Goal: Transaction & Acquisition: Download file/media

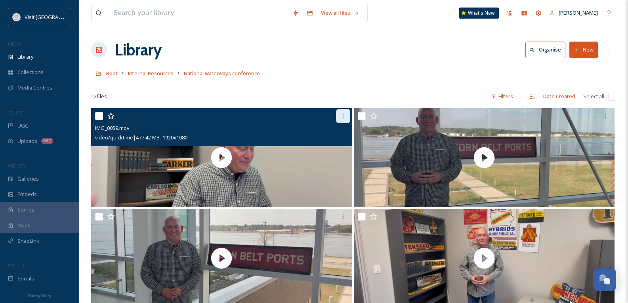
click at [342, 116] on icon at bounding box center [343, 116] width 6 height 6
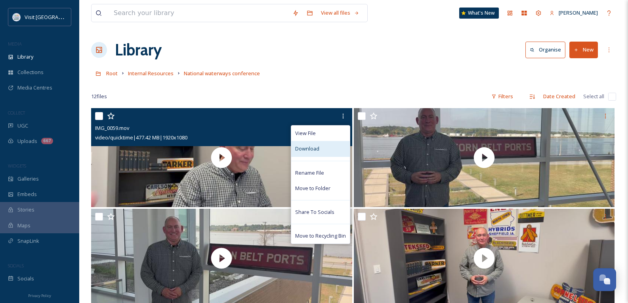
click at [317, 147] on span "Download" at bounding box center [307, 149] width 24 height 8
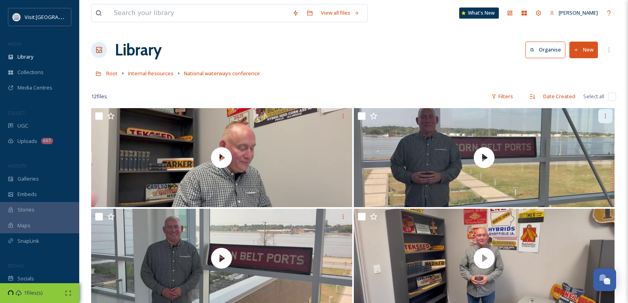
click at [608, 116] on icon at bounding box center [605, 116] width 6 height 6
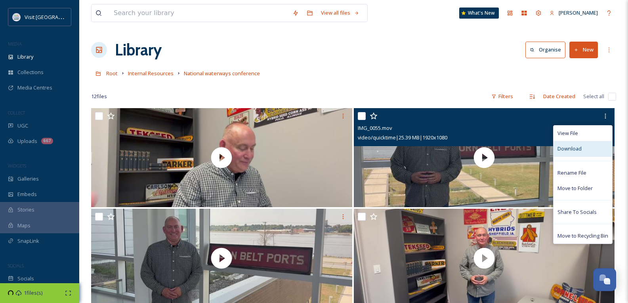
click at [559, 154] on div "Download" at bounding box center [582, 148] width 59 height 15
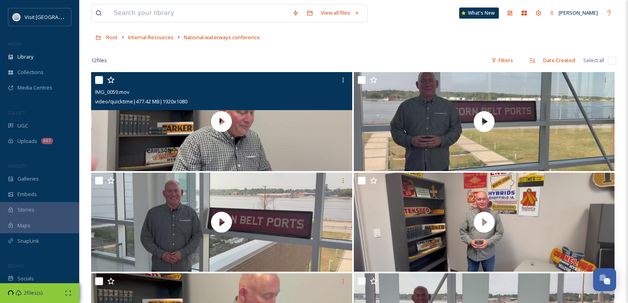
scroll to position [79, 0]
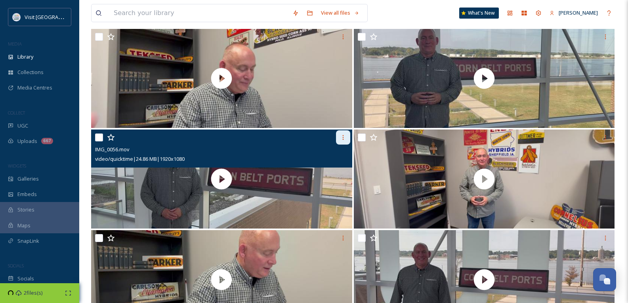
click at [346, 135] on div at bounding box center [343, 137] width 14 height 14
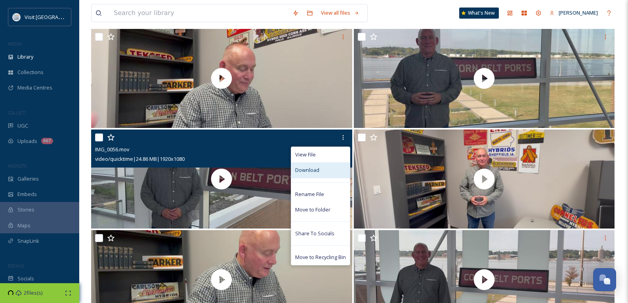
click at [315, 172] on span "Download" at bounding box center [307, 170] width 24 height 8
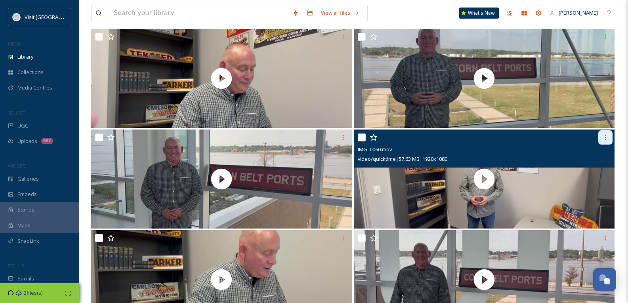
click at [608, 135] on icon at bounding box center [605, 137] width 6 height 6
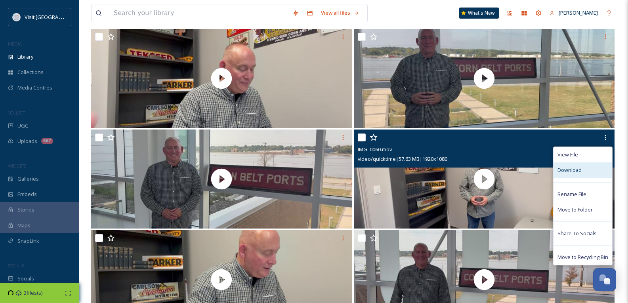
click at [585, 174] on div "Download" at bounding box center [582, 169] width 59 height 15
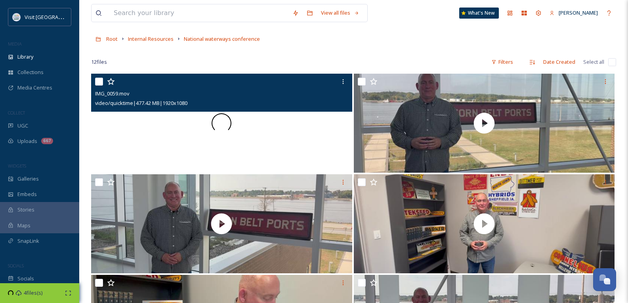
scroll to position [0, 0]
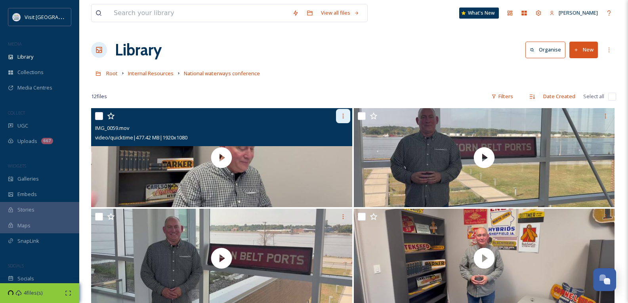
click at [348, 117] on div at bounding box center [343, 116] width 14 height 14
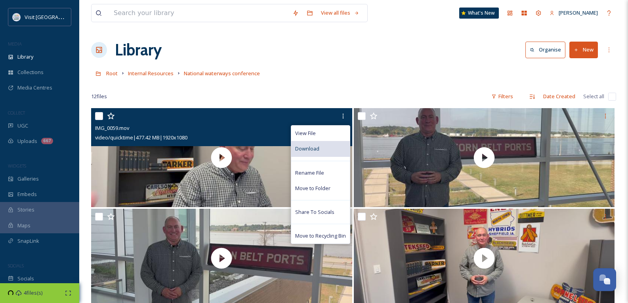
click at [322, 151] on div "Download" at bounding box center [320, 148] width 59 height 15
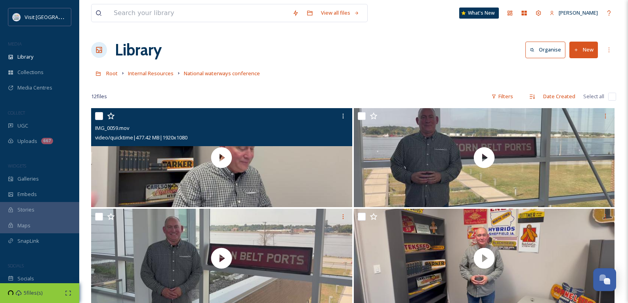
click at [237, 141] on div "video/quicktime | 477.42 MB | 1920 x 1080" at bounding box center [222, 138] width 255 height 10
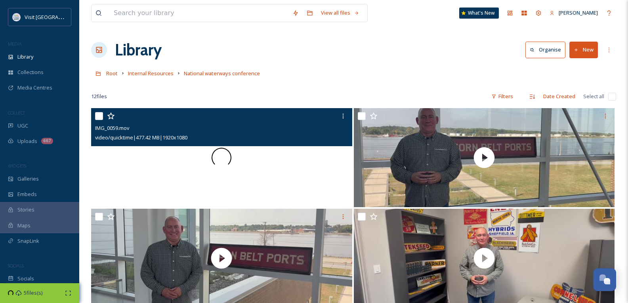
click at [289, 154] on div at bounding box center [221, 157] width 261 height 99
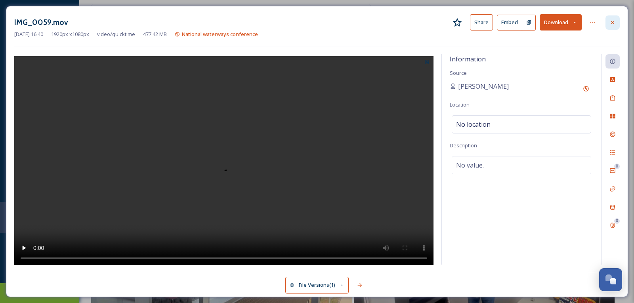
click at [612, 24] on icon at bounding box center [612, 22] width 6 height 6
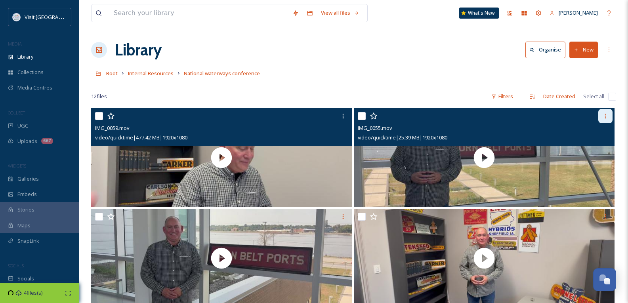
click at [604, 116] on icon at bounding box center [605, 116] width 6 height 6
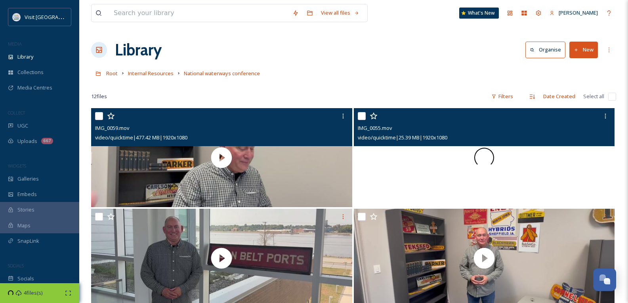
click at [522, 151] on div at bounding box center [484, 157] width 261 height 99
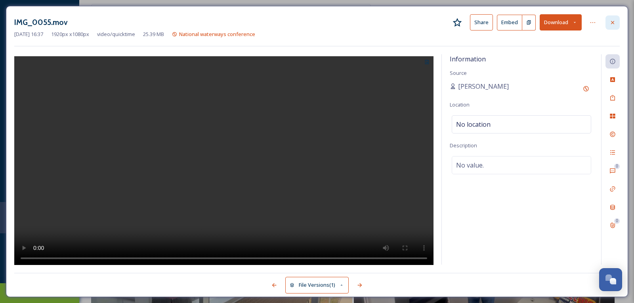
click at [612, 23] on icon at bounding box center [612, 22] width 6 height 6
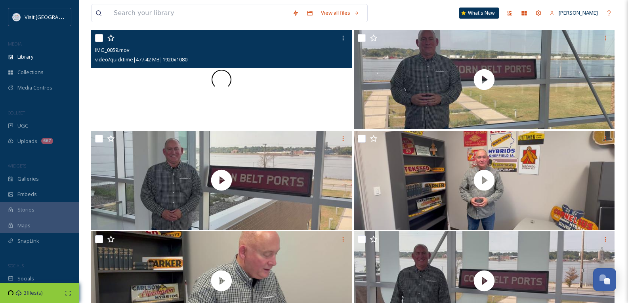
scroll to position [79, 0]
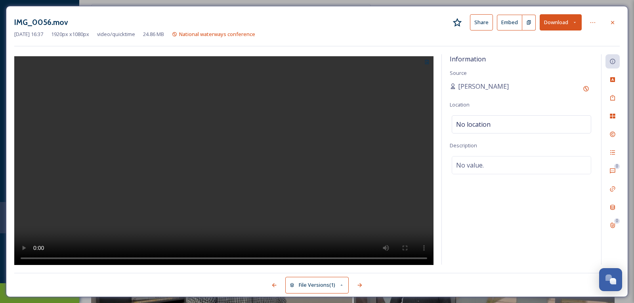
click at [551, 19] on button "Download" at bounding box center [561, 22] width 42 height 16
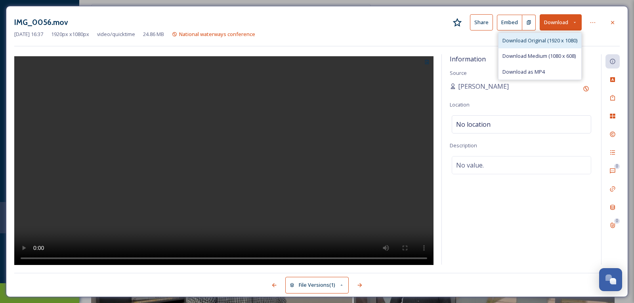
click at [527, 41] on span "Download Original (1920 x 1080)" at bounding box center [539, 41] width 75 height 8
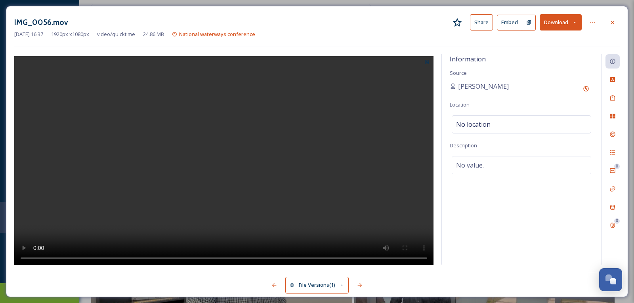
click at [616, 21] on div at bounding box center [612, 22] width 14 height 14
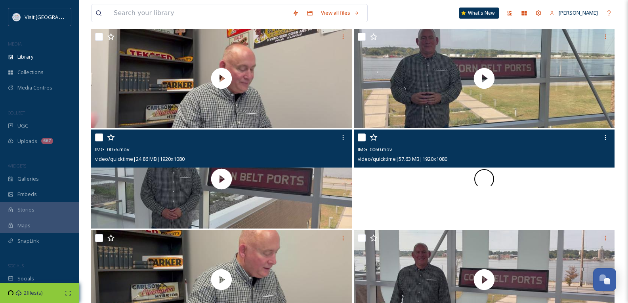
click at [556, 185] on div at bounding box center [484, 179] width 261 height 99
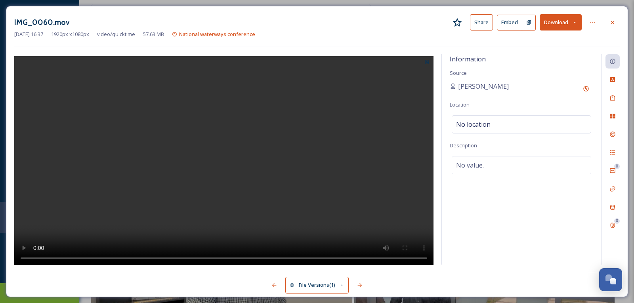
click at [551, 21] on button "Download" at bounding box center [561, 22] width 42 height 16
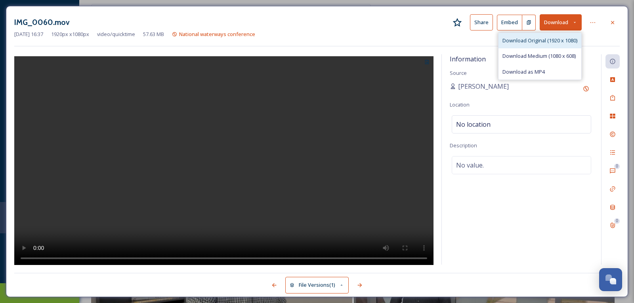
click at [544, 38] on span "Download Original (1920 x 1080)" at bounding box center [539, 41] width 75 height 8
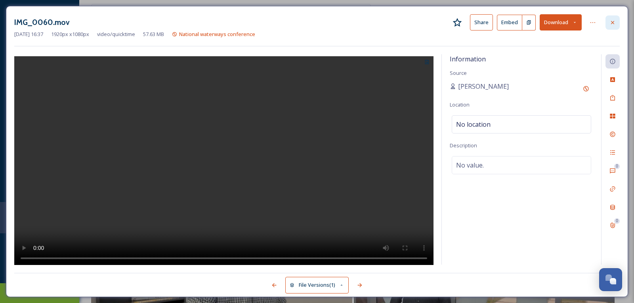
click at [614, 19] on div at bounding box center [612, 22] width 14 height 14
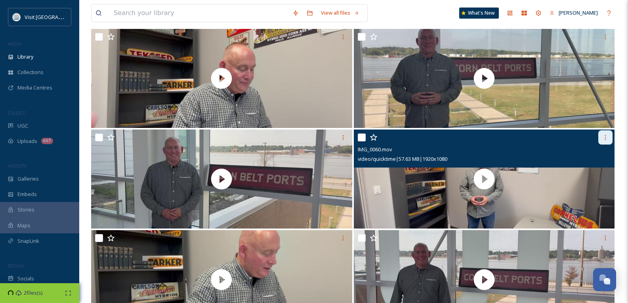
click at [603, 136] on icon at bounding box center [605, 137] width 6 height 6
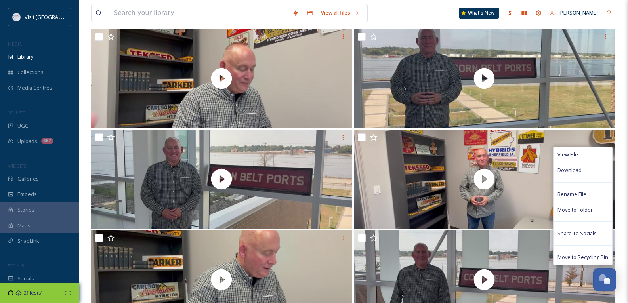
click at [619, 145] on div "View all files What's New [PERSON_NAME] Library Organise New Root Internal Reso…" at bounding box center [353, 281] width 549 height 721
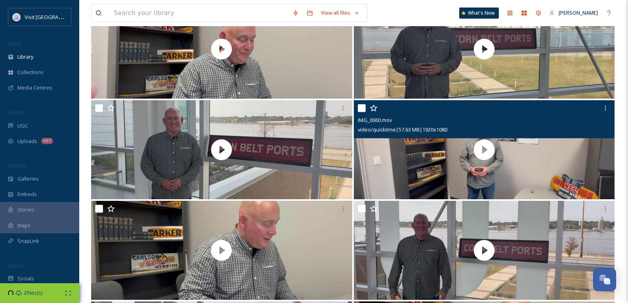
scroll to position [198, 0]
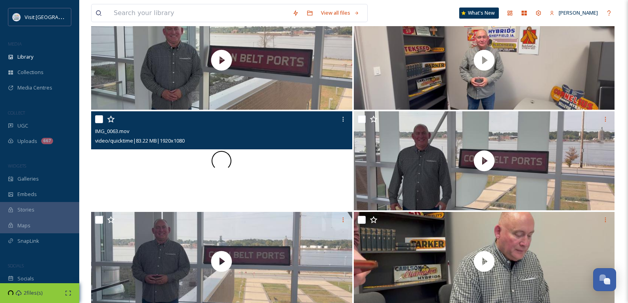
click at [282, 150] on div at bounding box center [221, 160] width 261 height 99
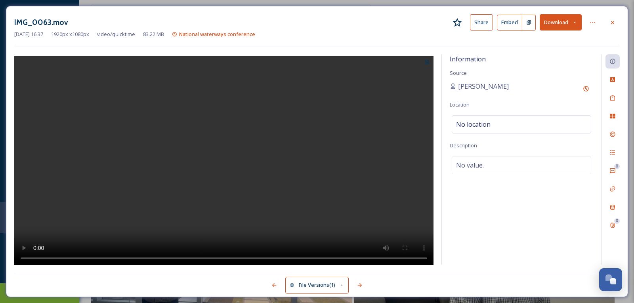
click at [553, 21] on button "Download" at bounding box center [561, 22] width 42 height 16
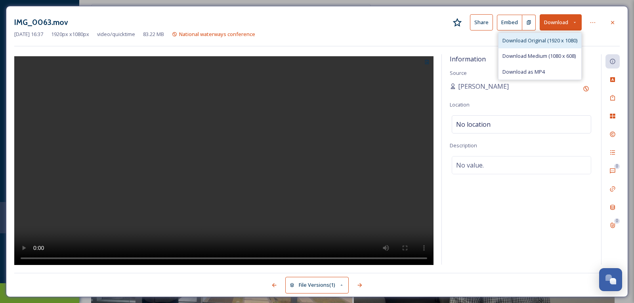
click at [547, 37] on span "Download Original (1920 x 1080)" at bounding box center [539, 41] width 75 height 8
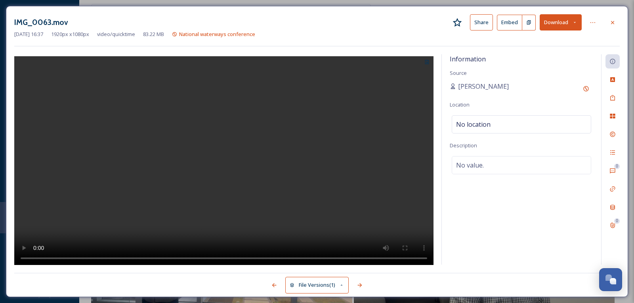
click at [408, 38] on div "[DATE] 16:37 1920 px x 1080 px video/quicktime 83.22 MB National waterways conf…" at bounding box center [316, 35] width 605 height 8
click at [613, 22] on icon at bounding box center [612, 22] width 3 height 3
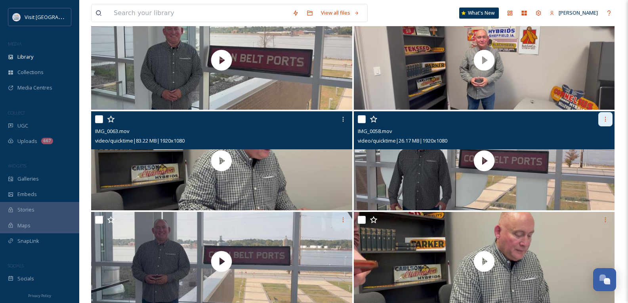
click at [603, 118] on icon at bounding box center [605, 119] width 6 height 6
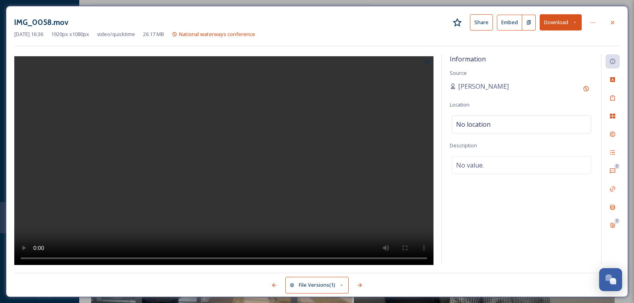
click at [553, 23] on button "Download" at bounding box center [561, 22] width 42 height 16
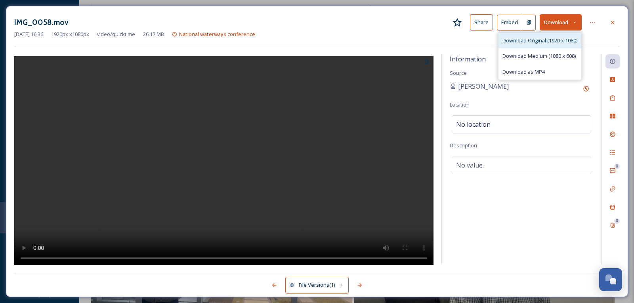
click at [542, 44] on span "Download Original (1920 x 1080)" at bounding box center [539, 41] width 75 height 8
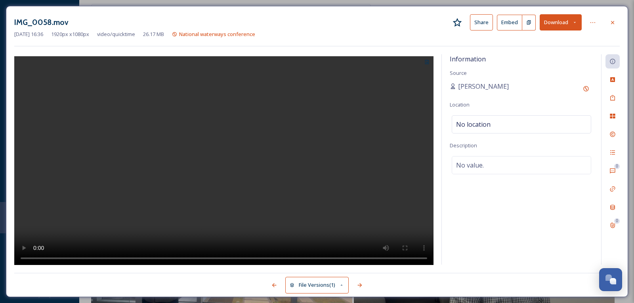
drag, startPoint x: 419, startPoint y: 16, endPoint x: 452, endPoint y: 21, distance: 33.6
click at [419, 16] on div "IMG_0058.mov Share Embed Download" at bounding box center [316, 22] width 605 height 16
click at [615, 20] on icon at bounding box center [612, 22] width 6 height 6
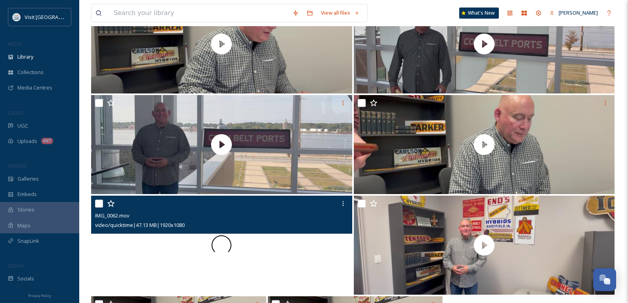
scroll to position [317, 0]
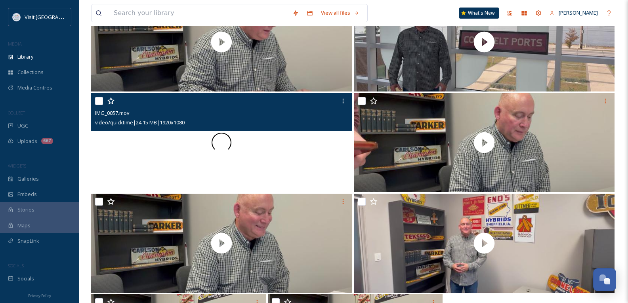
click at [286, 161] on div at bounding box center [221, 142] width 261 height 99
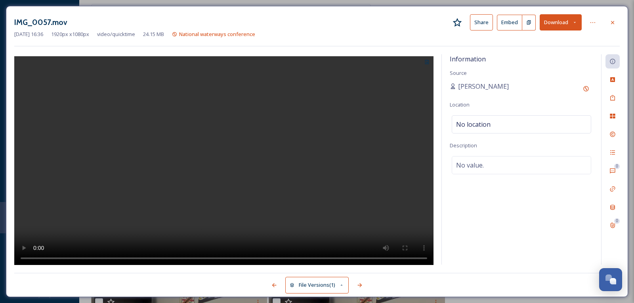
click at [553, 22] on button "Download" at bounding box center [561, 22] width 42 height 16
click at [532, 40] on span "Download Original (1920 x 1080)" at bounding box center [539, 41] width 75 height 8
click at [614, 25] on icon at bounding box center [612, 22] width 6 height 6
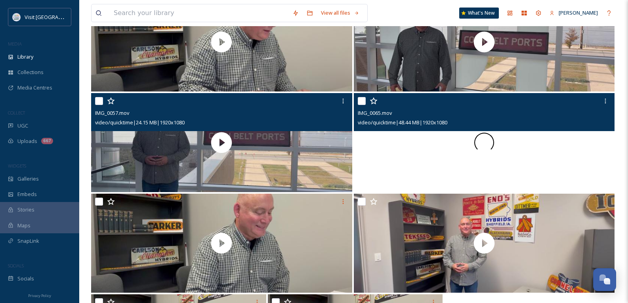
click at [547, 162] on div at bounding box center [484, 142] width 261 height 99
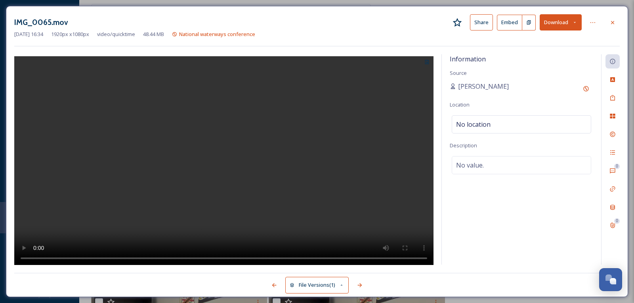
click at [553, 22] on button "Download" at bounding box center [561, 22] width 42 height 16
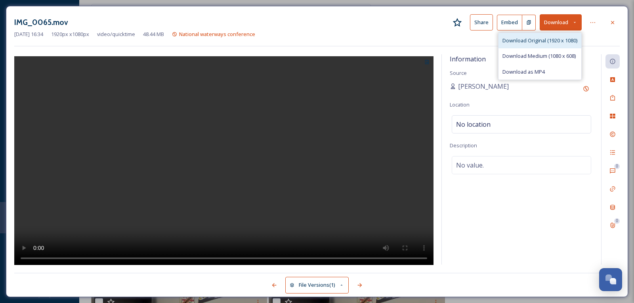
click at [551, 40] on span "Download Original (1920 x 1080)" at bounding box center [539, 41] width 75 height 8
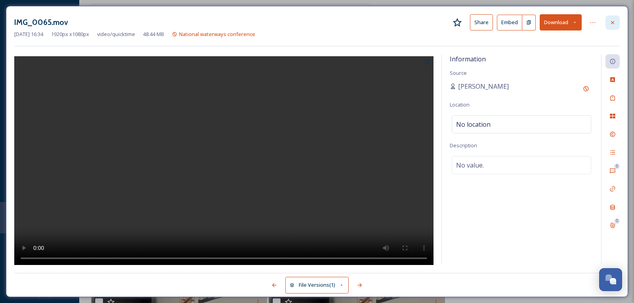
click at [612, 24] on icon at bounding box center [612, 22] width 6 height 6
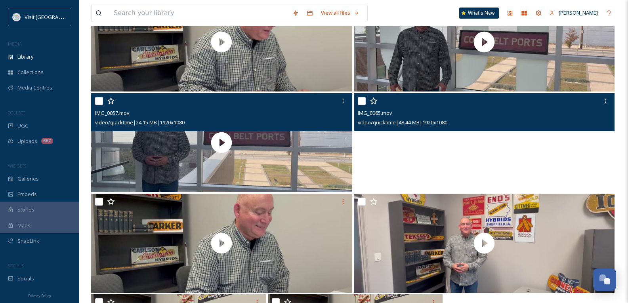
scroll to position [357, 0]
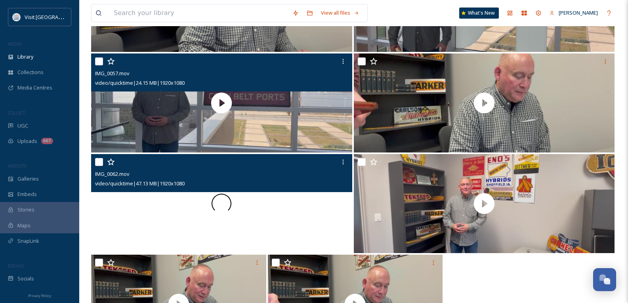
click at [284, 212] on div at bounding box center [221, 203] width 261 height 99
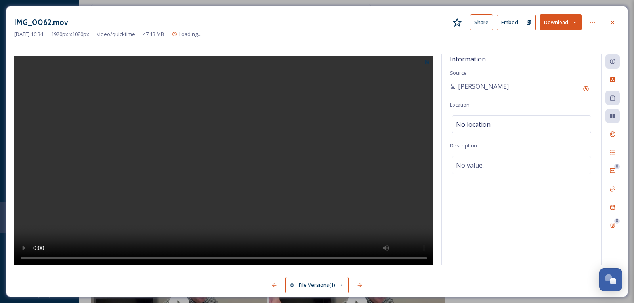
click at [561, 21] on button "Download" at bounding box center [561, 22] width 42 height 16
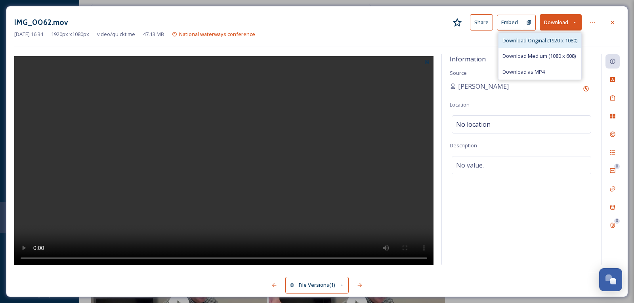
click at [555, 44] on span "Download Original (1920 x 1080)" at bounding box center [539, 41] width 75 height 8
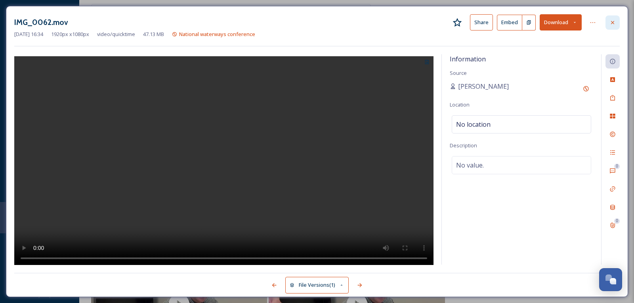
click at [611, 19] on icon at bounding box center [612, 22] width 6 height 6
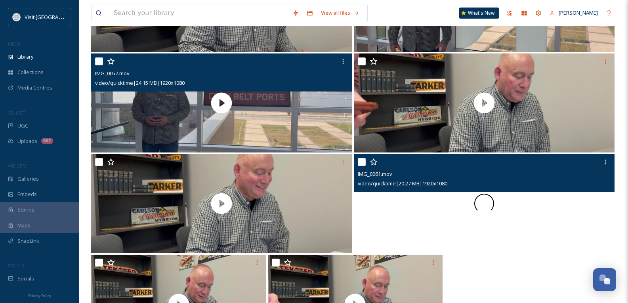
click at [551, 206] on div at bounding box center [484, 203] width 261 height 99
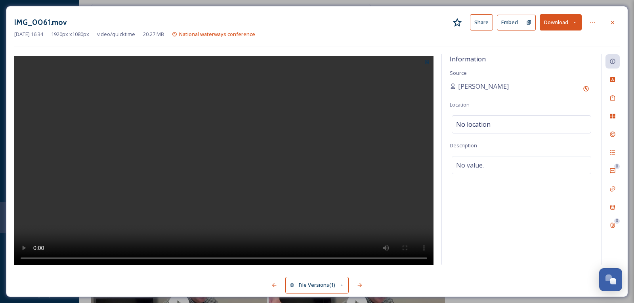
click at [557, 18] on button "Download" at bounding box center [561, 22] width 42 height 16
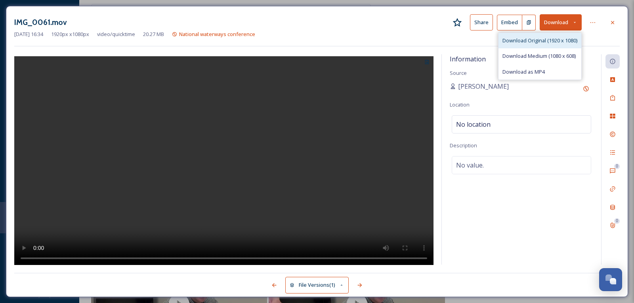
click at [538, 45] on div "Download Original (1920 x 1080)" at bounding box center [539, 40] width 83 height 15
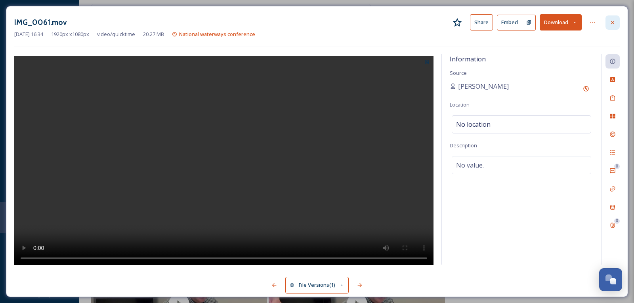
click at [615, 17] on div at bounding box center [612, 22] width 14 height 14
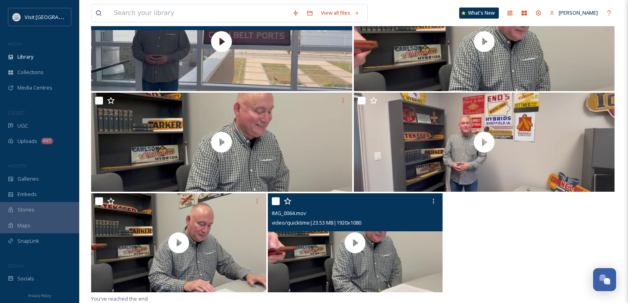
scroll to position [418, 0]
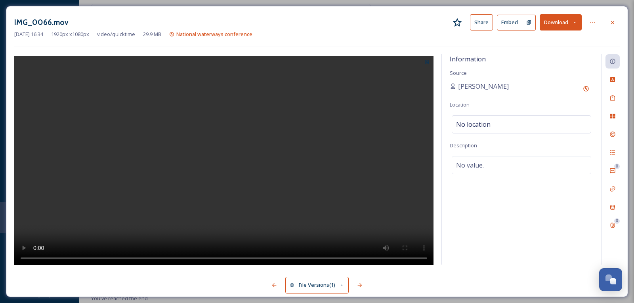
click at [548, 20] on button "Download" at bounding box center [561, 22] width 42 height 16
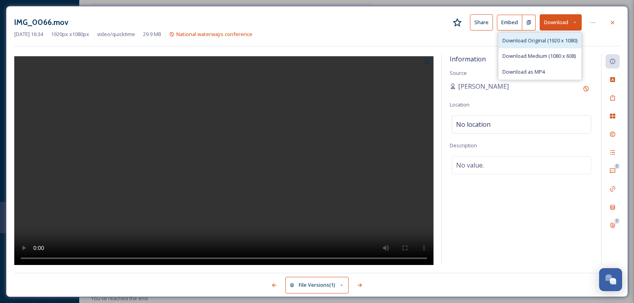
click at [540, 40] on span "Download Original (1920 x 1080)" at bounding box center [539, 41] width 75 height 8
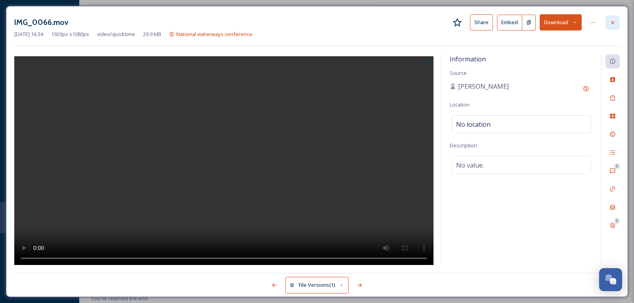
click at [613, 23] on icon at bounding box center [612, 22] width 3 height 3
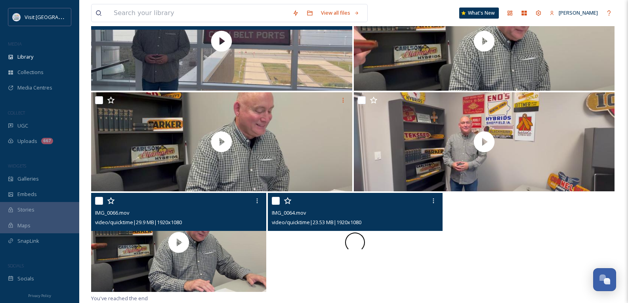
click at [408, 248] on div at bounding box center [355, 242] width 175 height 99
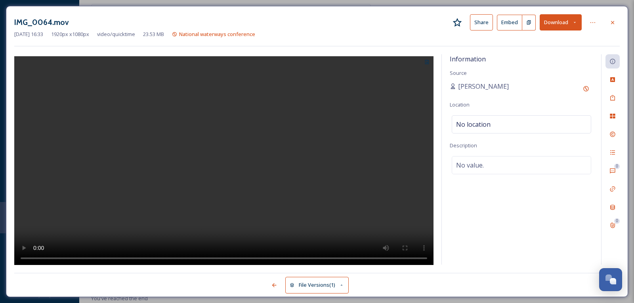
click at [556, 20] on button "Download" at bounding box center [561, 22] width 42 height 16
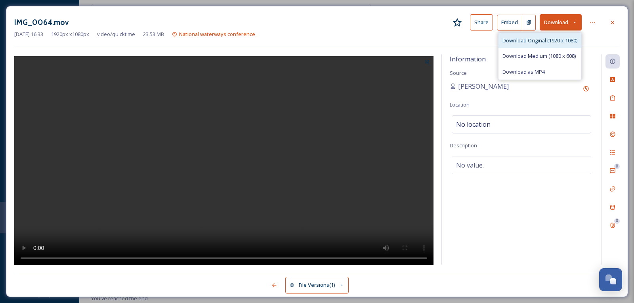
click at [538, 42] on span "Download Original (1920 x 1080)" at bounding box center [539, 41] width 75 height 8
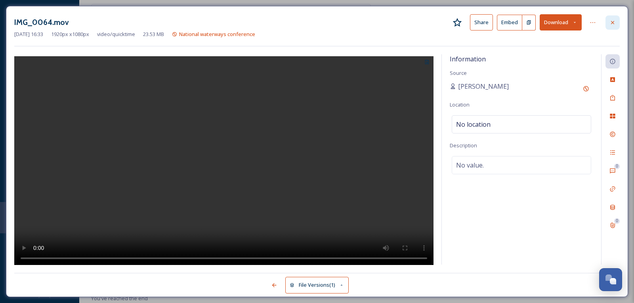
click at [609, 22] on icon at bounding box center [612, 22] width 6 height 6
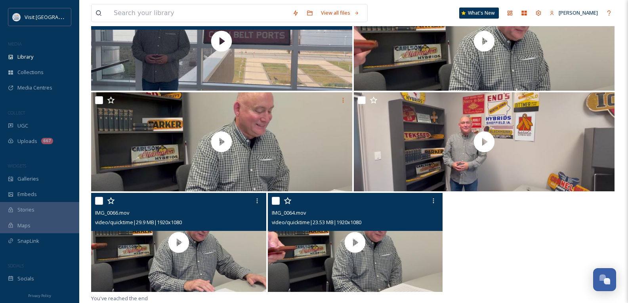
click at [518, 239] on div "IMG_0066.mov video/quicktime | 29.9 MB | 1920 x 1080 IMG_0064.mov video/quickti…" at bounding box center [353, 243] width 525 height 101
